Goal: Use online tool/utility: Utilize a website feature to perform a specific function

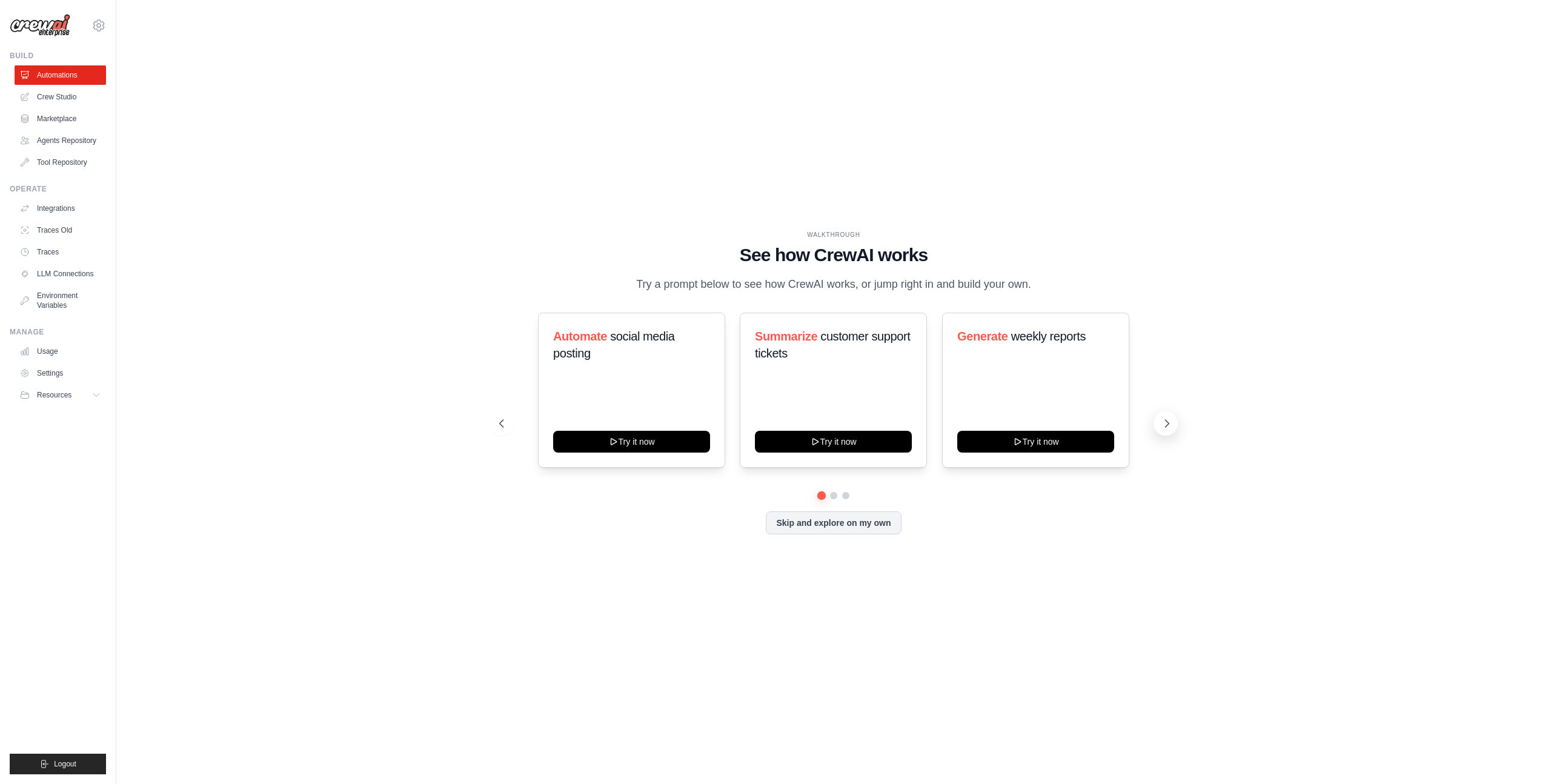
click at [1166, 423] on icon at bounding box center [1166, 423] width 12 height 12
click at [1171, 427] on icon at bounding box center [1166, 423] width 12 height 12
drag, startPoint x: 592, startPoint y: 209, endPoint x: 694, endPoint y: 347, distance: 171.6
click at [594, 211] on div "WALKTHROUGH See how CrewAI works Try a prompt below to see how CrewAI works, or…" at bounding box center [834, 391] width 1396 height 760
click at [1165, 421] on icon at bounding box center [1166, 423] width 12 height 12
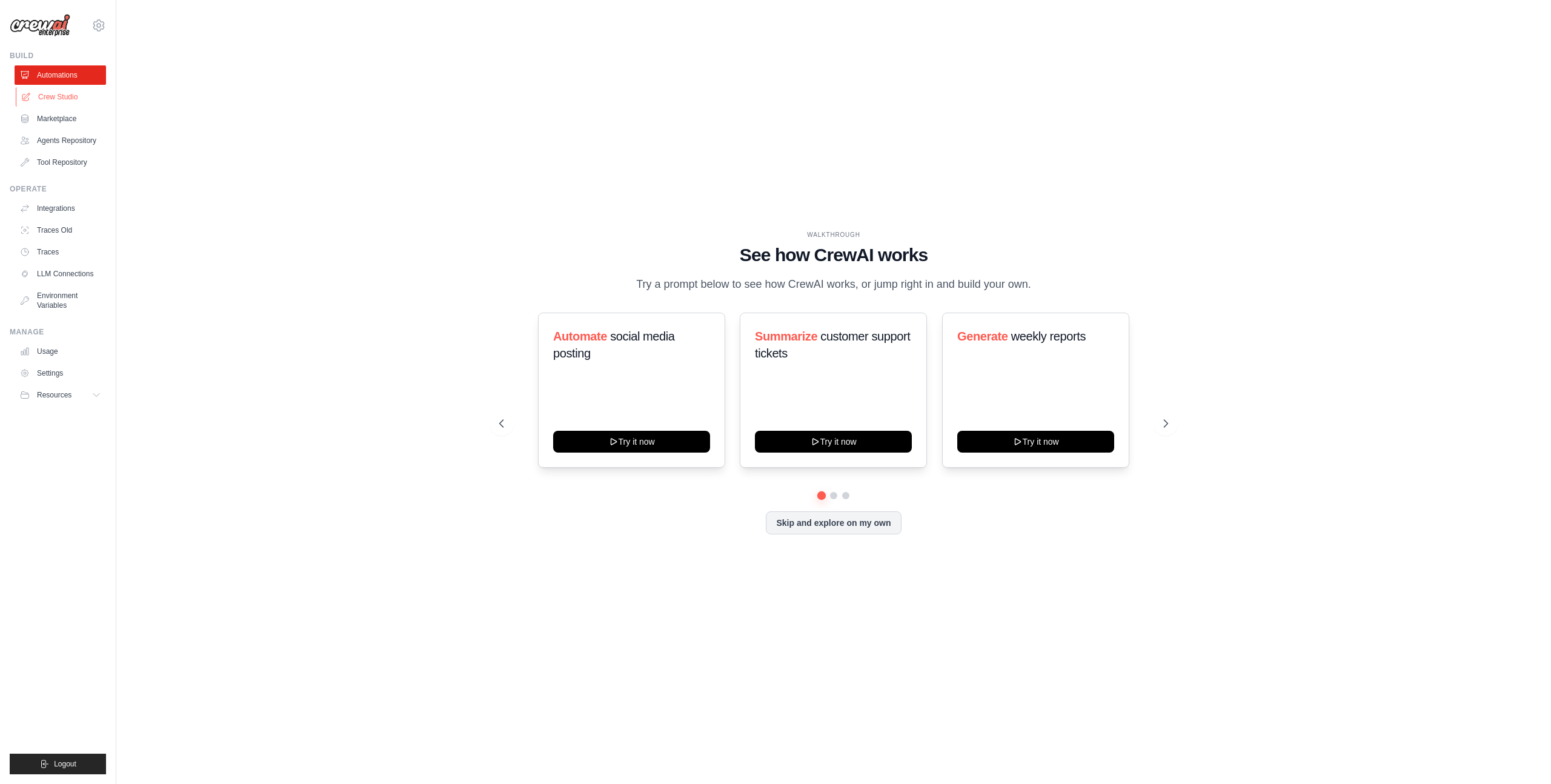
drag, startPoint x: 297, startPoint y: 147, endPoint x: 105, endPoint y: 96, distance: 198.7
click at [297, 147] on div "WALKTHROUGH See how CrewAI works Try a prompt below to see how CrewAI works, or…" at bounding box center [834, 391] width 1396 height 760
click at [59, 96] on link "Crew Studio" at bounding box center [61, 96] width 91 height 19
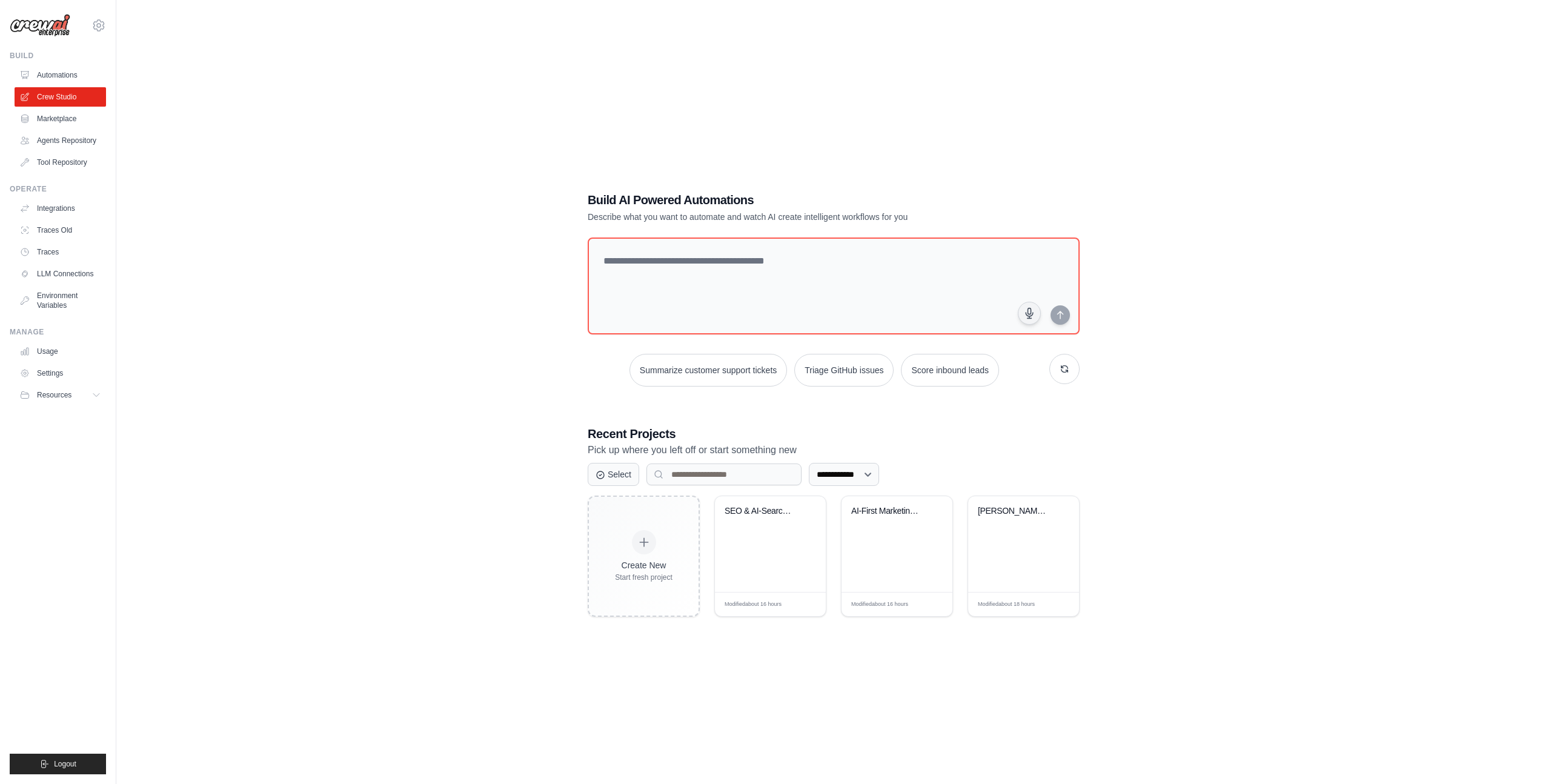
scroll to position [24, 0]
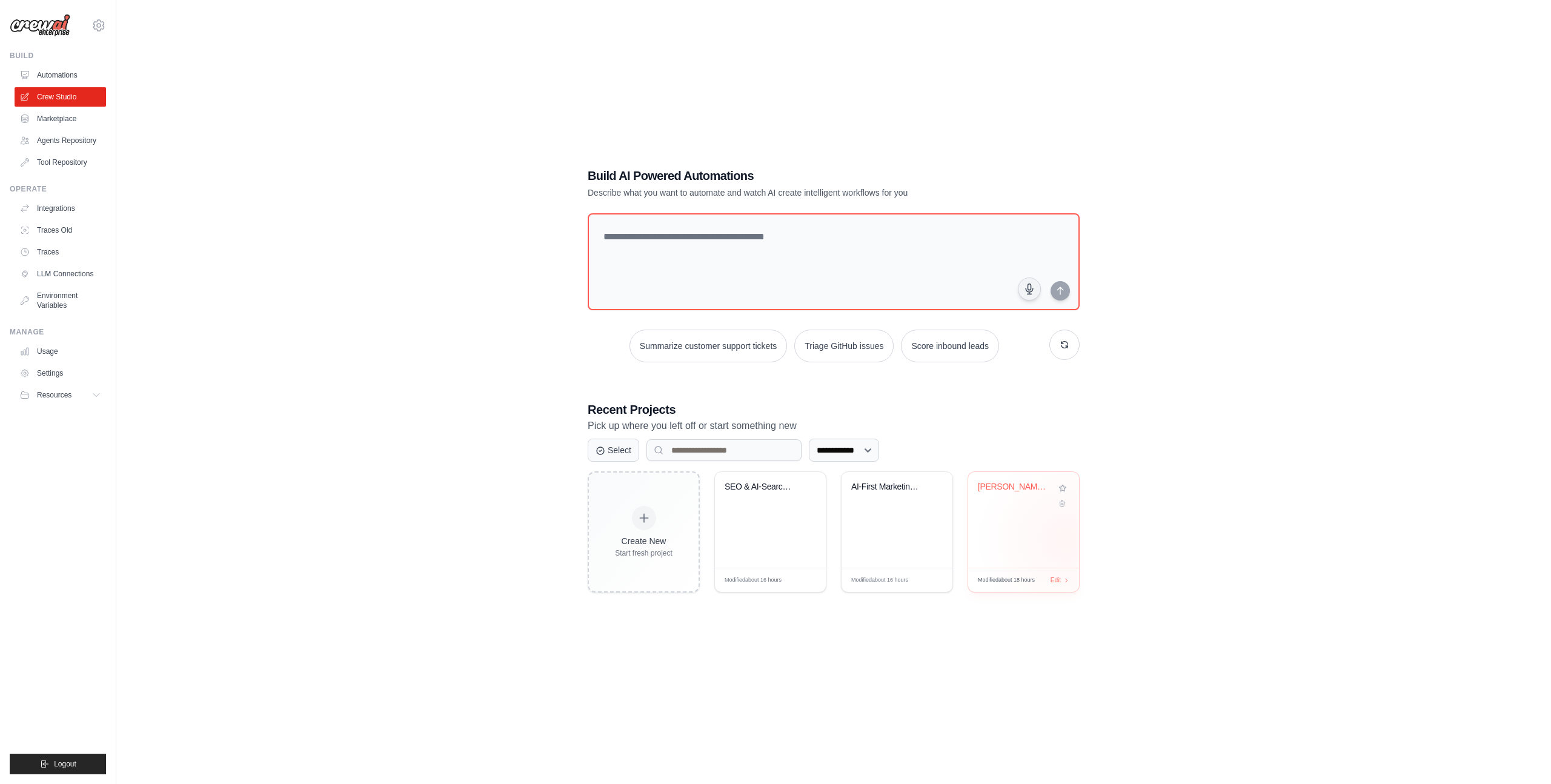
click at [1067, 539] on div "[PERSON_NAME] Ramen & Deuren - AI-First SE..." at bounding box center [1023, 519] width 111 height 95
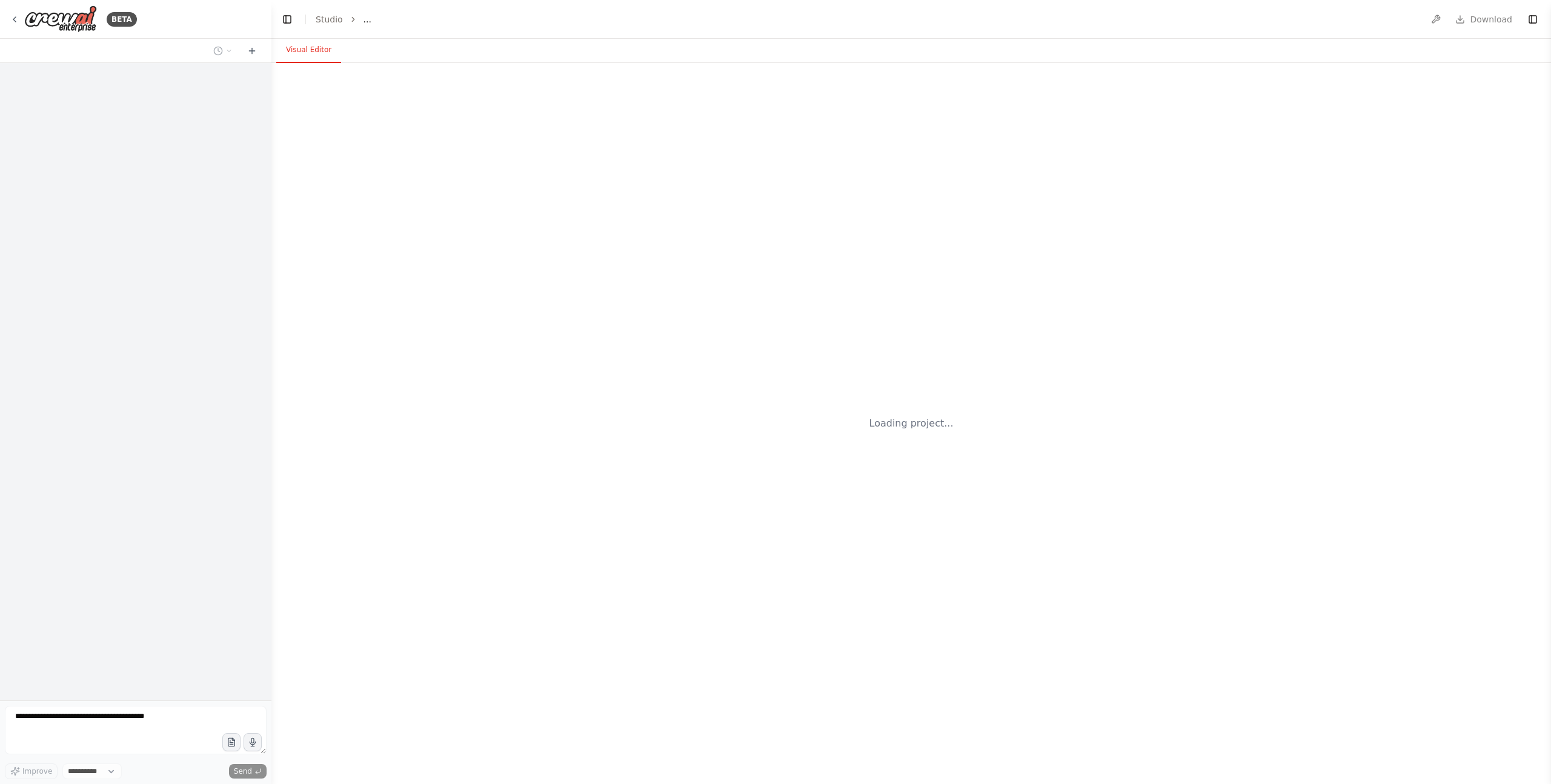
select select "****"
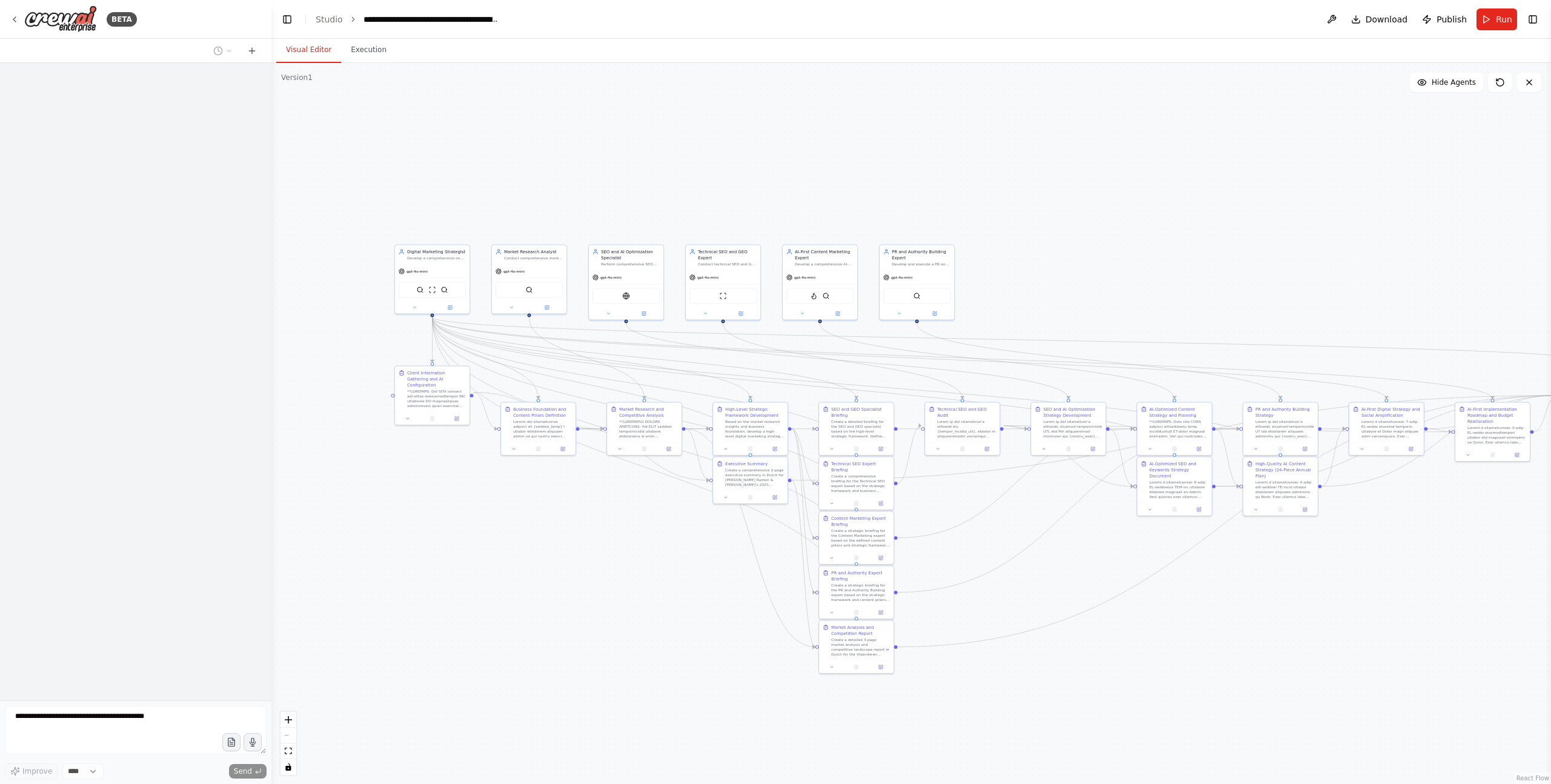
drag, startPoint x: 1316, startPoint y: 598, endPoint x: 1173, endPoint y: 582, distance: 143.9
click at [1173, 582] on div ".deletable-edge-delete-btn { width: 20px; height: 20px; border: 0px solid #ffff…" at bounding box center [911, 423] width 1280 height 720
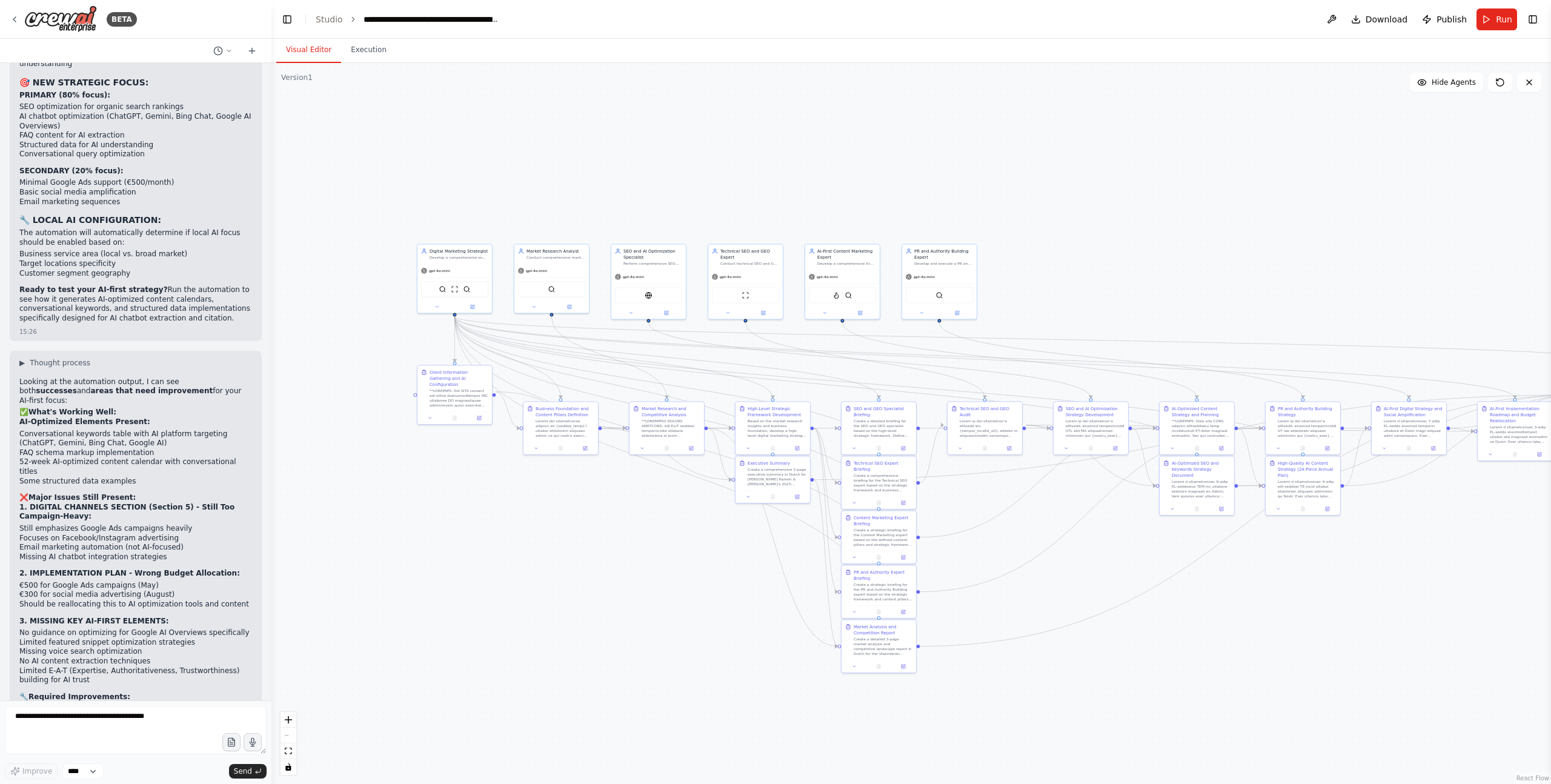
scroll to position [41839, 0]
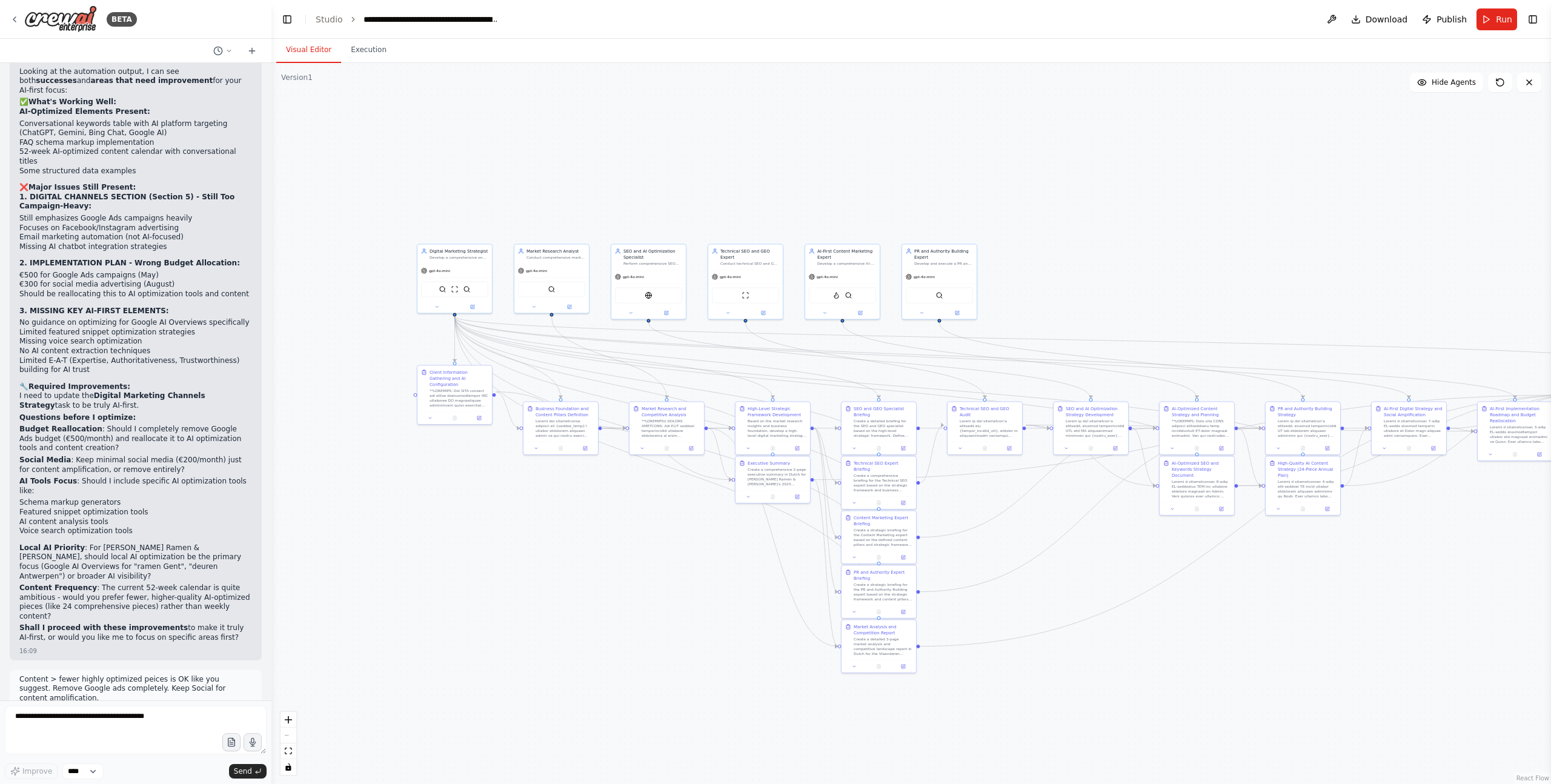
click at [151, 720] on textarea at bounding box center [136, 730] width 261 height 49
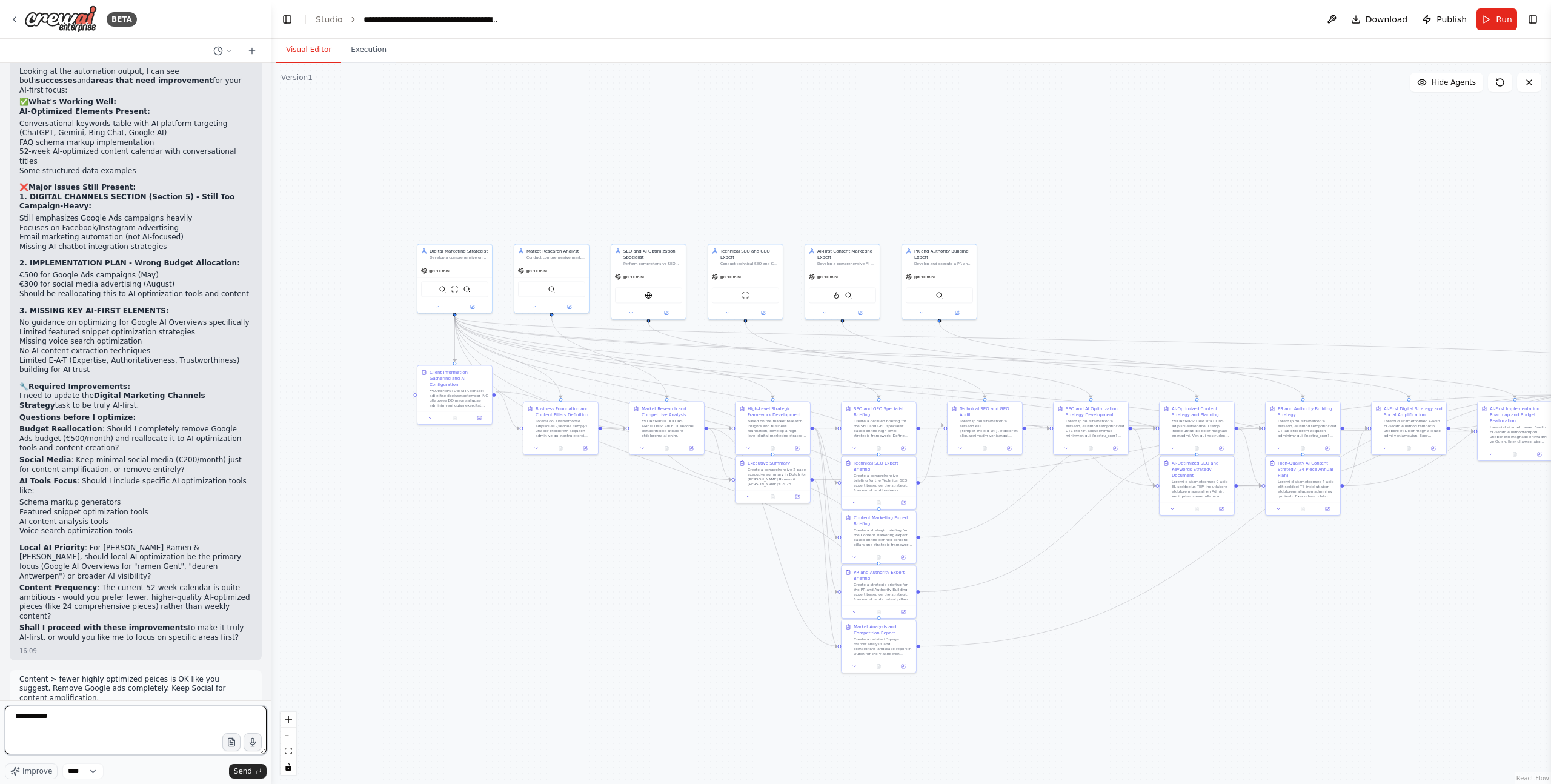
type textarea "**********"
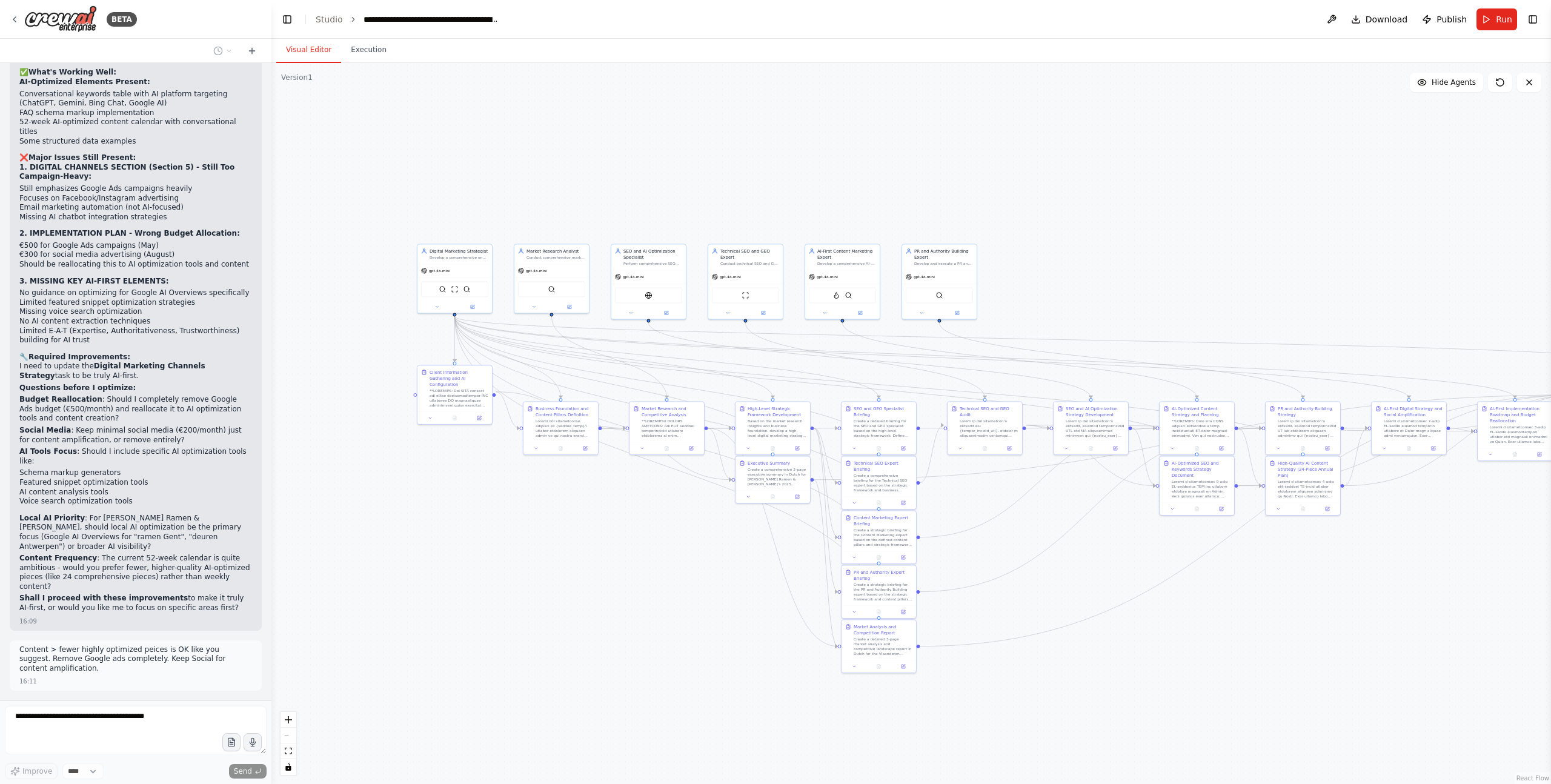
scroll to position [41911, 0]
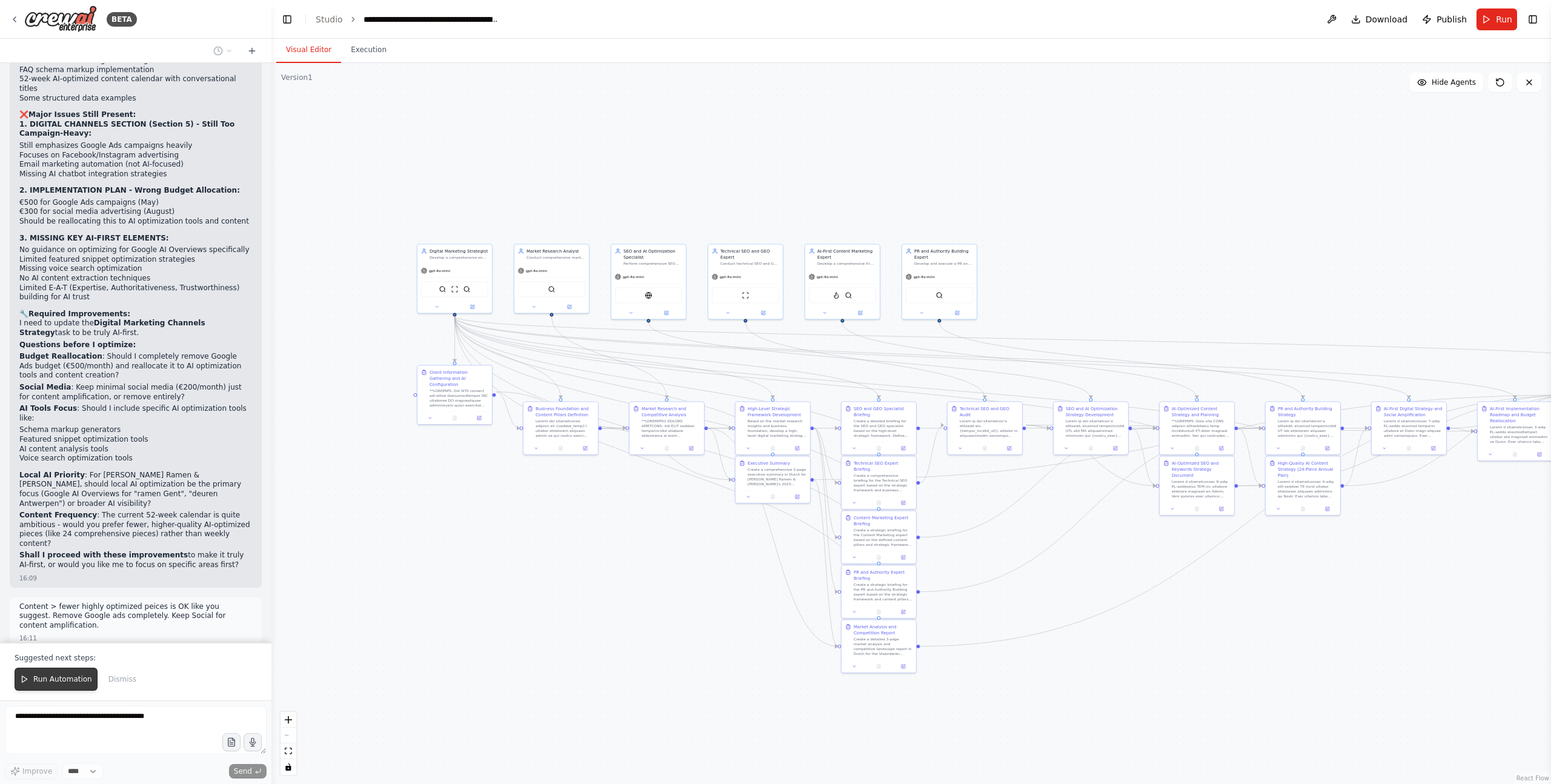
click at [72, 682] on span "Run Automation" at bounding box center [63, 679] width 59 height 10
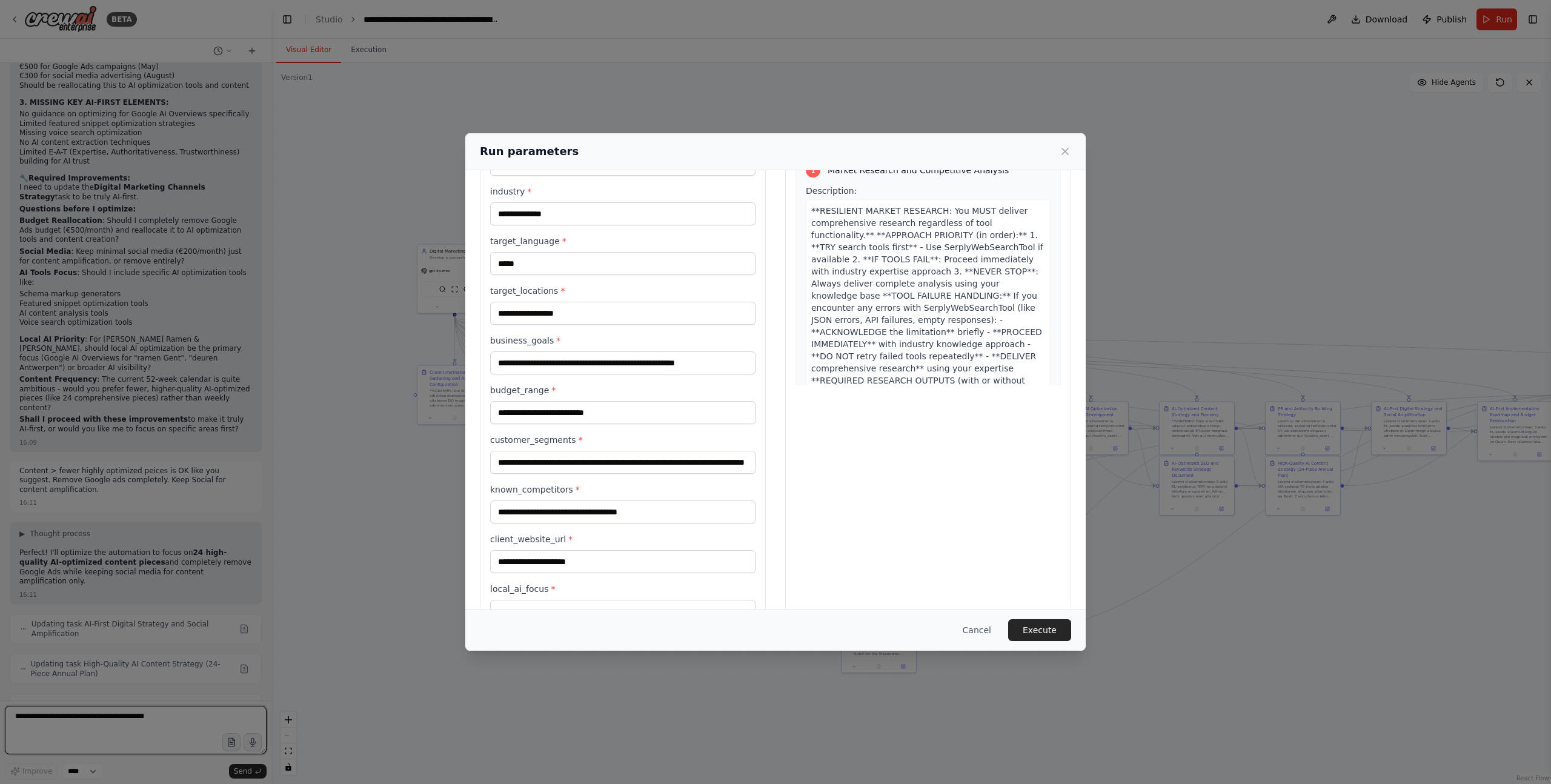
scroll to position [214, 0]
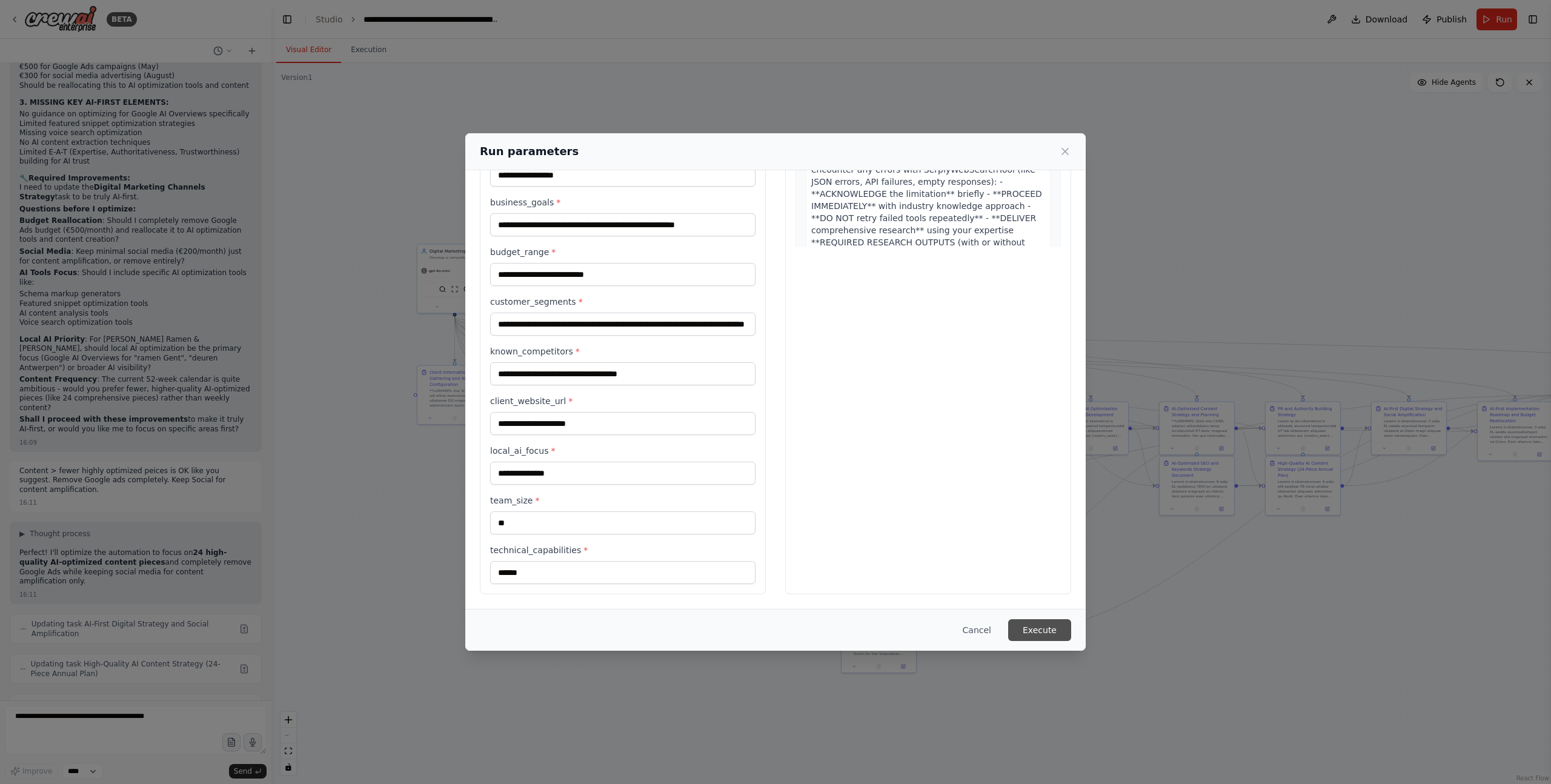
click at [1043, 635] on button "Execute" at bounding box center [1039, 630] width 63 height 22
